Goal: Obtain resource: Download file/media

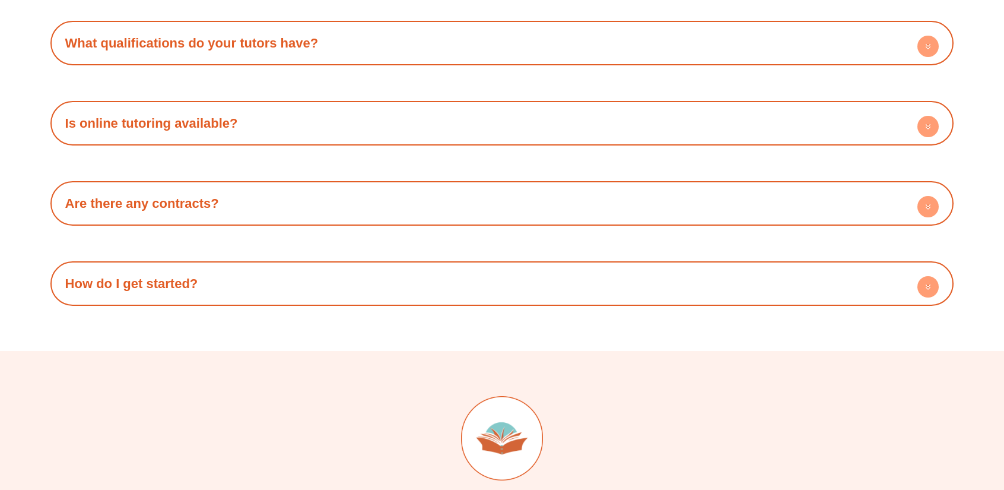
scroll to position [3660, 0]
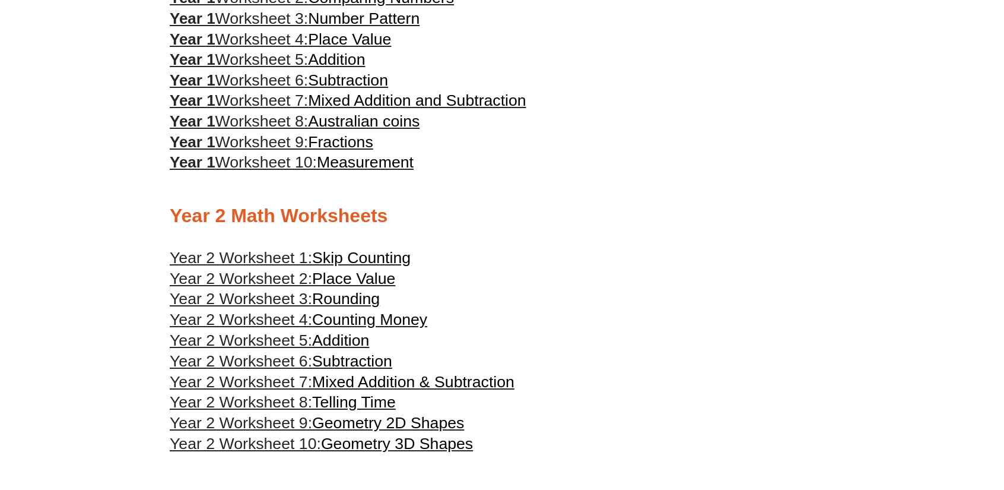
scroll to position [881, 0]
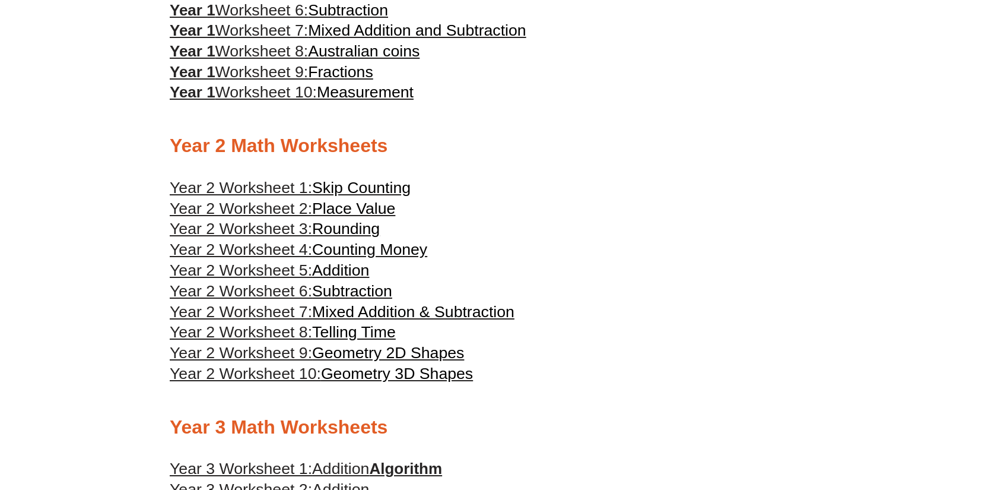
click at [352, 279] on span "Addition" at bounding box center [340, 270] width 57 height 18
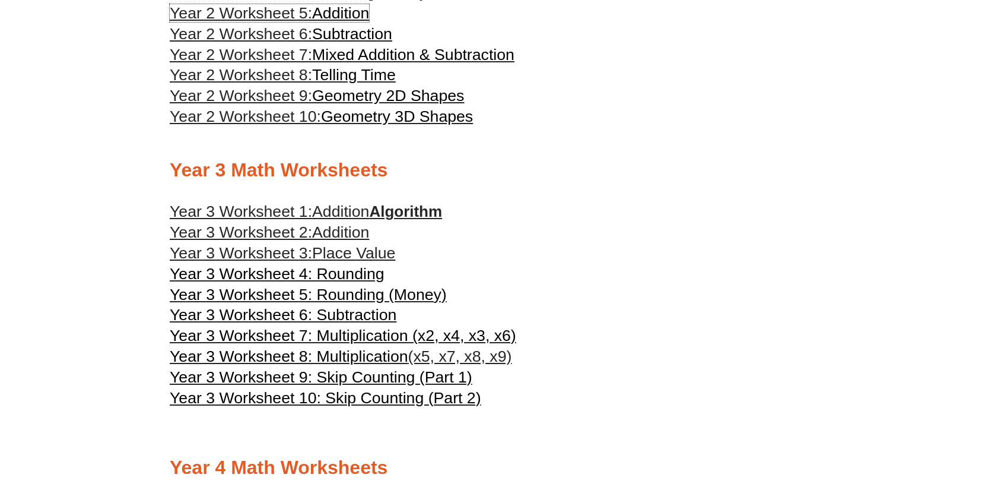
scroll to position [1132, 0]
